Goal: Information Seeking & Learning: Learn about a topic

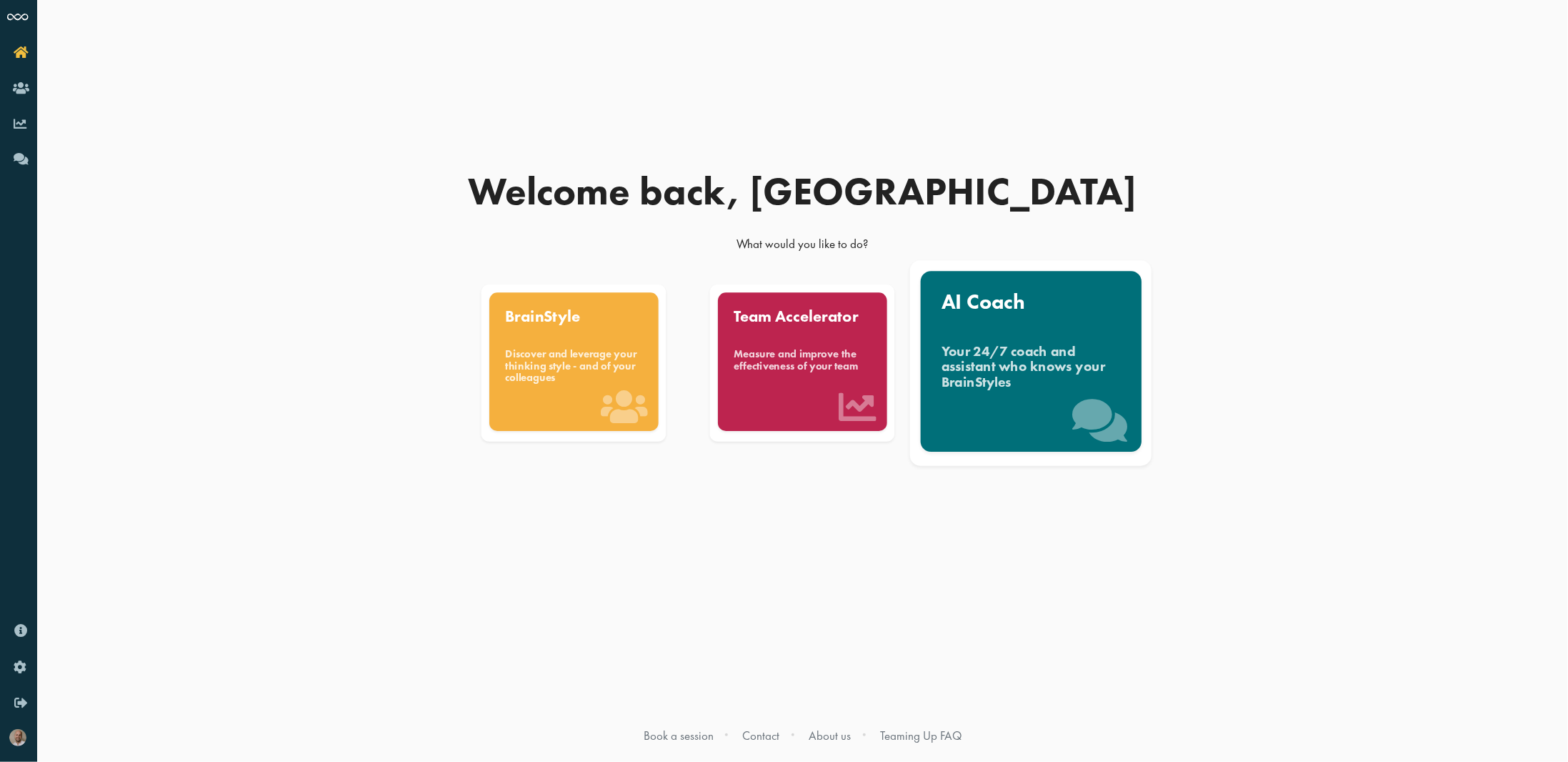
click at [1076, 374] on div "Your 24/7 coach and assistant who knows your BrainStyles" at bounding box center [1031, 367] width 179 height 48
click at [1045, 354] on div "Your 24/7 coach and assistant who knows your BrainStyles" at bounding box center [1031, 367] width 179 height 48
click at [1029, 314] on div "AI Coach Your 24/7 coach and assistant who knows your BrainStyles" at bounding box center [1031, 361] width 221 height 181
